Goal: Transaction & Acquisition: Subscribe to service/newsletter

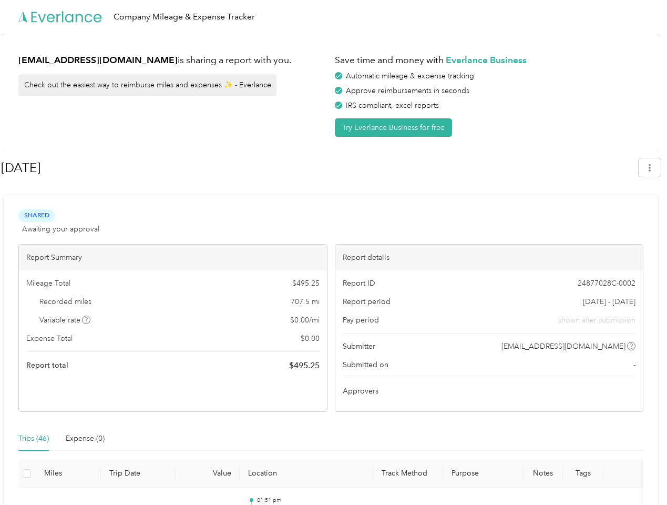
click at [336, 252] on div "Report details" at bounding box center [490, 258] width 308 height 26
click at [333, 17] on div "Company Mileage & Expense Tracker" at bounding box center [331, 17] width 662 height 34
click at [396, 127] on button "Try Everlance Business for free" at bounding box center [393, 127] width 117 height 18
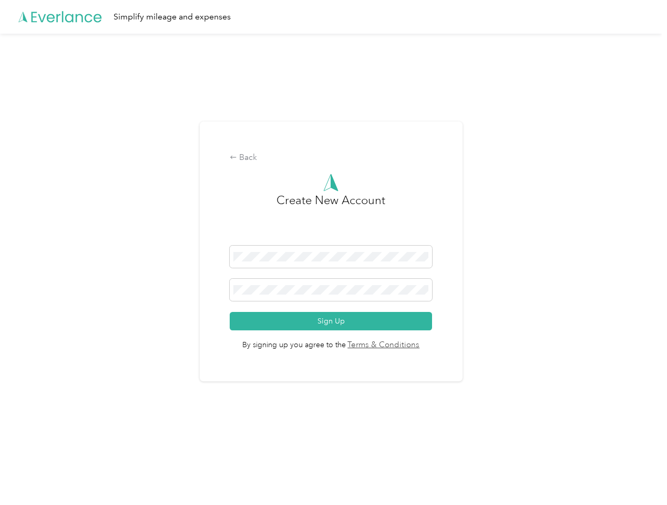
click at [319, 168] on div "Back Create New Account Sign Up By signing up you agree to the Terms & Conditio…" at bounding box center [331, 251] width 263 height 260
click at [655, 167] on div "Back Create New Account Sign Up By signing up you agree to the Terms & Conditio…" at bounding box center [331, 256] width 662 height 444
click at [87, 320] on div "Back Create New Account Sign Up By signing up you agree to the Terms & Conditio…" at bounding box center [331, 256] width 662 height 444
click at [414, 346] on link "Terms & Conditions" at bounding box center [383, 345] width 74 height 12
click at [34, 439] on div "Back Create New Account Sign Up By signing up you agree to the Terms & Conditio…" at bounding box center [331, 256] width 662 height 444
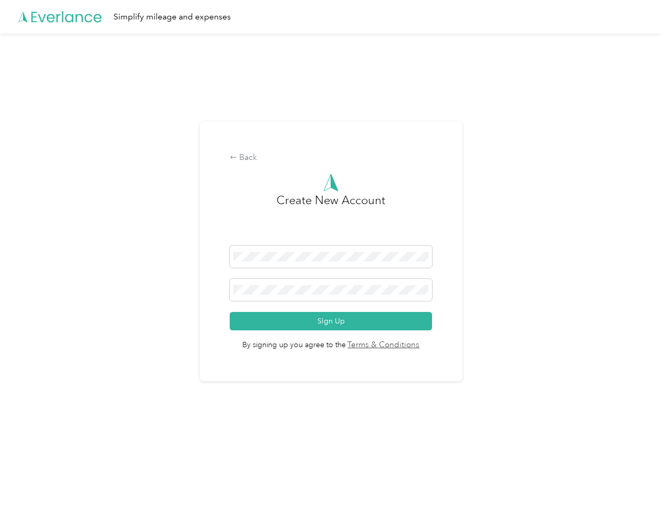
click at [85, 439] on div "Back Create New Account Sign Up By signing up you agree to the Terms & Conditio…" at bounding box center [331, 256] width 662 height 444
click at [27, 473] on div "Back Create New Account Sign Up By signing up you agree to the Terms & Conditio…" at bounding box center [331, 256] width 662 height 444
